Goal: Information Seeking & Learning: Compare options

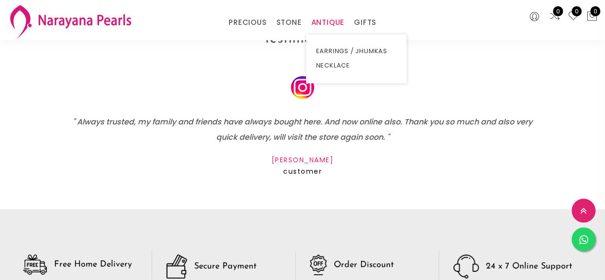
scroll to position [1322, 0]
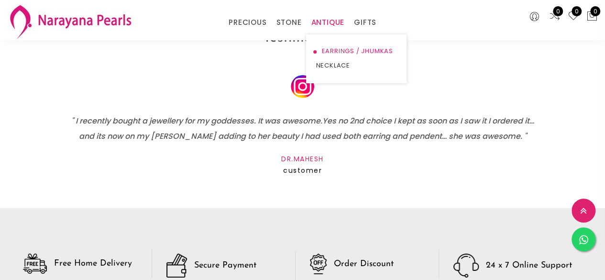
click at [326, 50] on link "EARRINGS / JHUMKAS" at bounding box center [356, 51] width 81 height 14
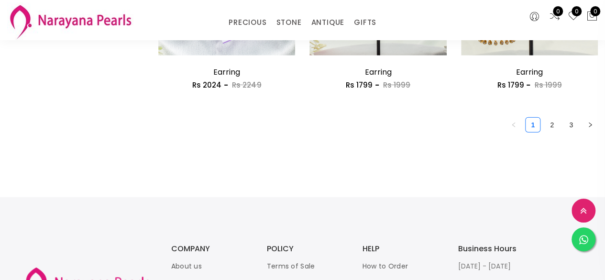
scroll to position [1309, 0]
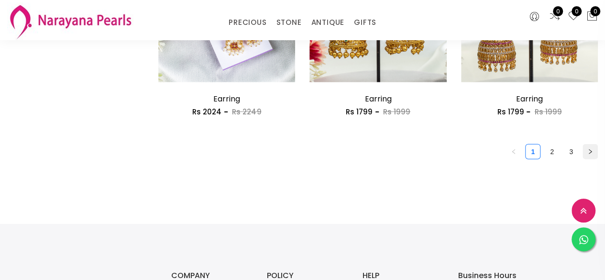
click at [591, 155] on icon "right" at bounding box center [591, 152] width 6 height 6
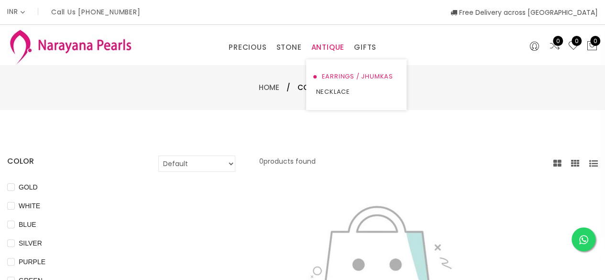
click at [327, 76] on link "EARRINGS / JHUMKAS" at bounding box center [356, 76] width 81 height 15
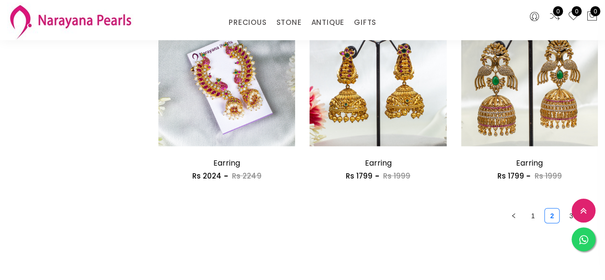
scroll to position [1251, 0]
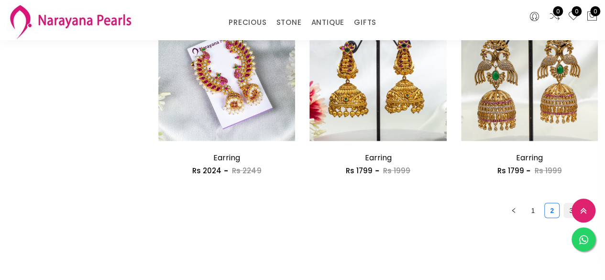
click at [569, 214] on link "3" at bounding box center [571, 210] width 14 height 14
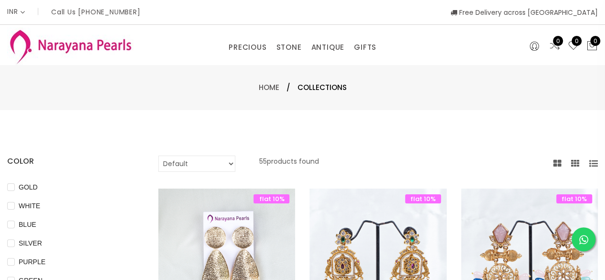
click at [540, 8] on span "Free Delivery across [GEOGRAPHIC_DATA]" at bounding box center [524, 13] width 147 height 10
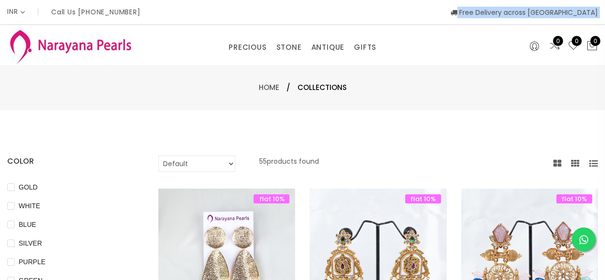
click at [540, 8] on span "Free Delivery across [GEOGRAPHIC_DATA]" at bounding box center [524, 13] width 147 height 10
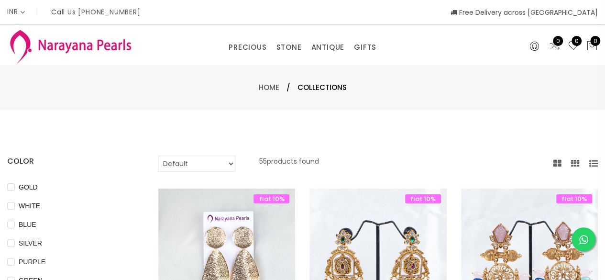
click at [519, 81] on div "Home / Collections" at bounding box center [302, 87] width 605 height 45
click at [466, 57] on div "PRECIOUS CUSTOM MADE-GEMS PRECIOUS [PERSON_NAME] EARRINGS / JHUMKAS NECKLACE AN…" at bounding box center [302, 45] width 605 height 40
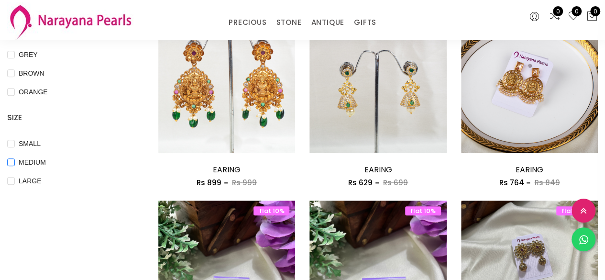
scroll to position [364, 0]
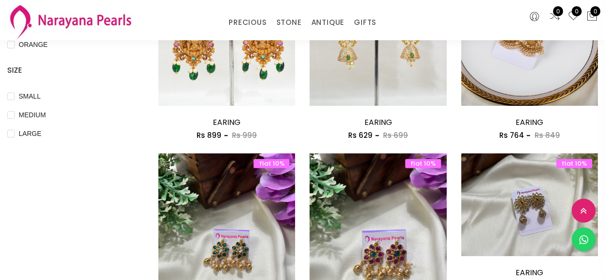
click at [98, 198] on div "COLOR GOLD WHITE BLUE SILVER PURPLE GREEN RED PINK PEACH BLACK YELLOW MULTI COL…" at bounding box center [75, 267] width 151 height 1030
click at [14, 216] on div "COLOR GOLD WHITE BLUE SILVER PURPLE GREEN RED PINK PEACH BLACK YELLOW MULTI COL…" at bounding box center [75, 267] width 151 height 1030
click at [70, 138] on div "LARGE" at bounding box center [68, 133] width 123 height 11
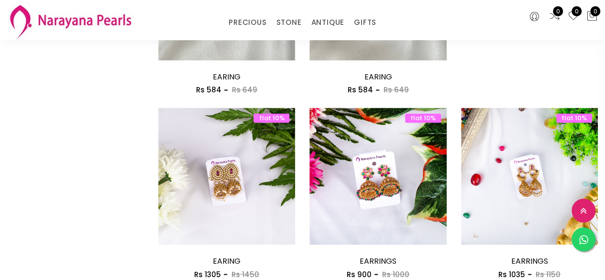
scroll to position [639, 0]
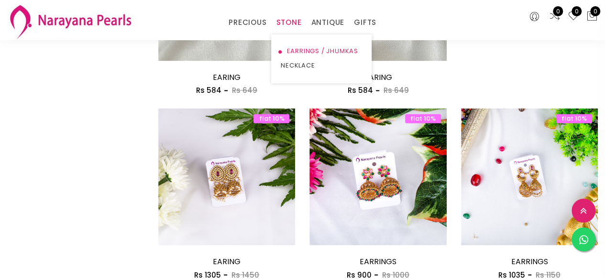
click at [301, 49] on link "EARRINGS / JHUMKAS" at bounding box center [321, 51] width 81 height 14
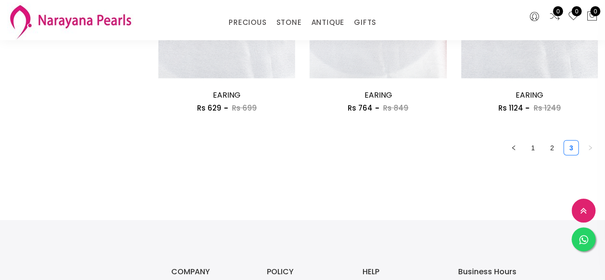
scroll to position [1313, 0]
click at [556, 146] on link "2" at bounding box center [552, 148] width 14 height 14
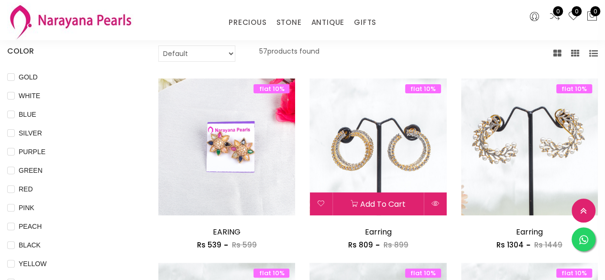
scroll to position [65, 0]
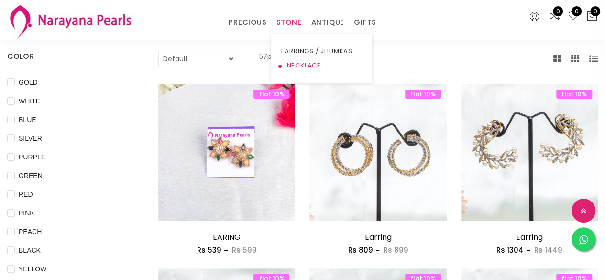
click at [290, 65] on link "NECKLACE" at bounding box center [321, 65] width 81 height 14
